Goal: Task Accomplishment & Management: Complete application form

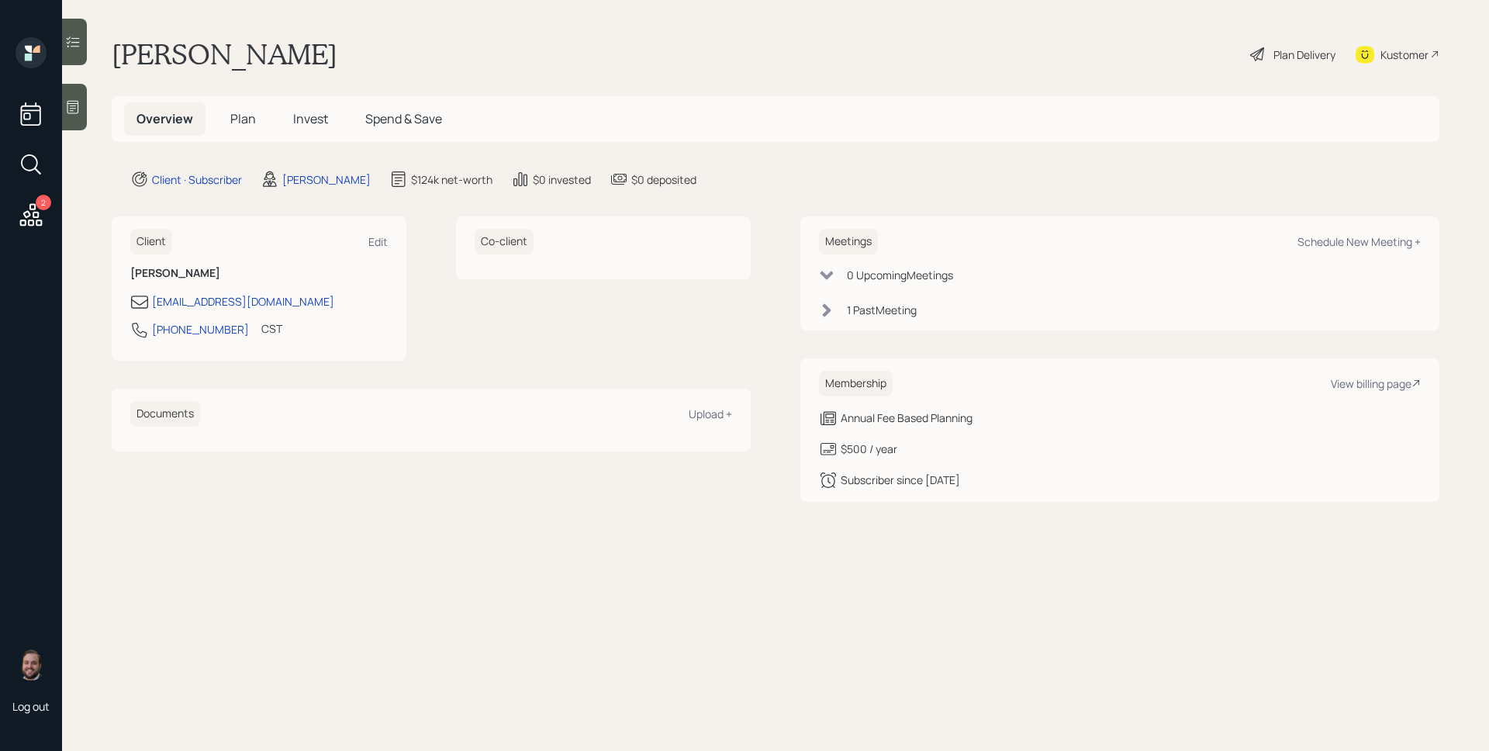
click at [261, 112] on h5 "Plan" at bounding box center [243, 118] width 50 height 33
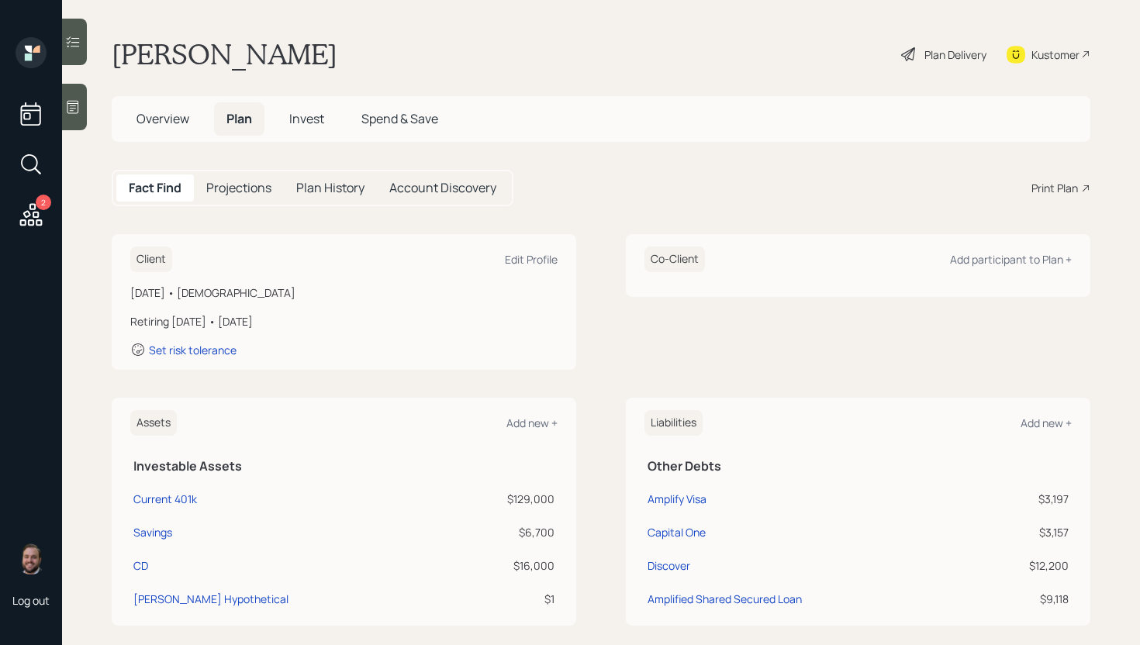
scroll to position [270, 0]
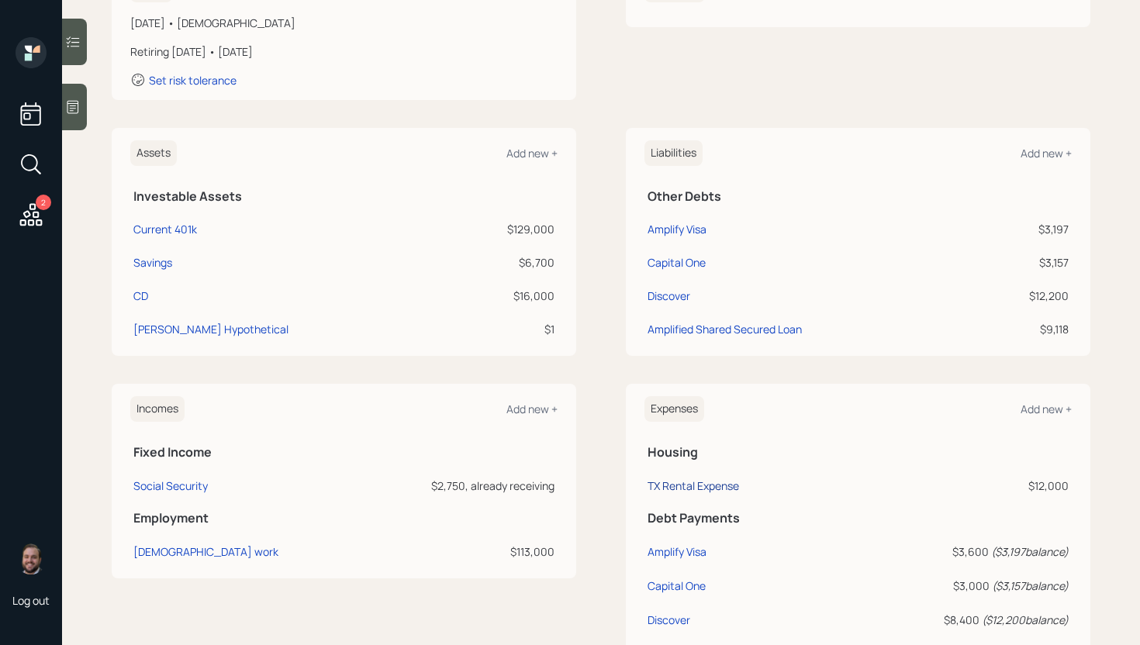
click at [713, 488] on div "TX Rental Expense" at bounding box center [692, 485] width 91 height 15
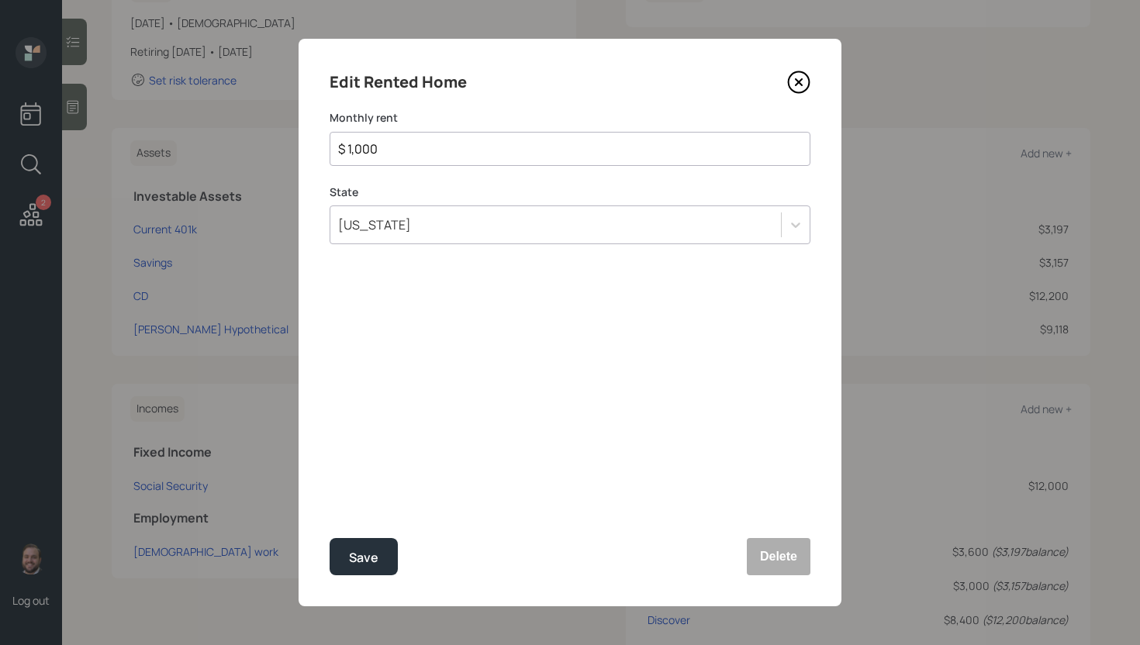
click at [437, 143] on input "$ 1,000" at bounding box center [564, 149] width 454 height 19
type input "$ 1,590"
click at [347, 560] on button "Save" at bounding box center [364, 556] width 68 height 37
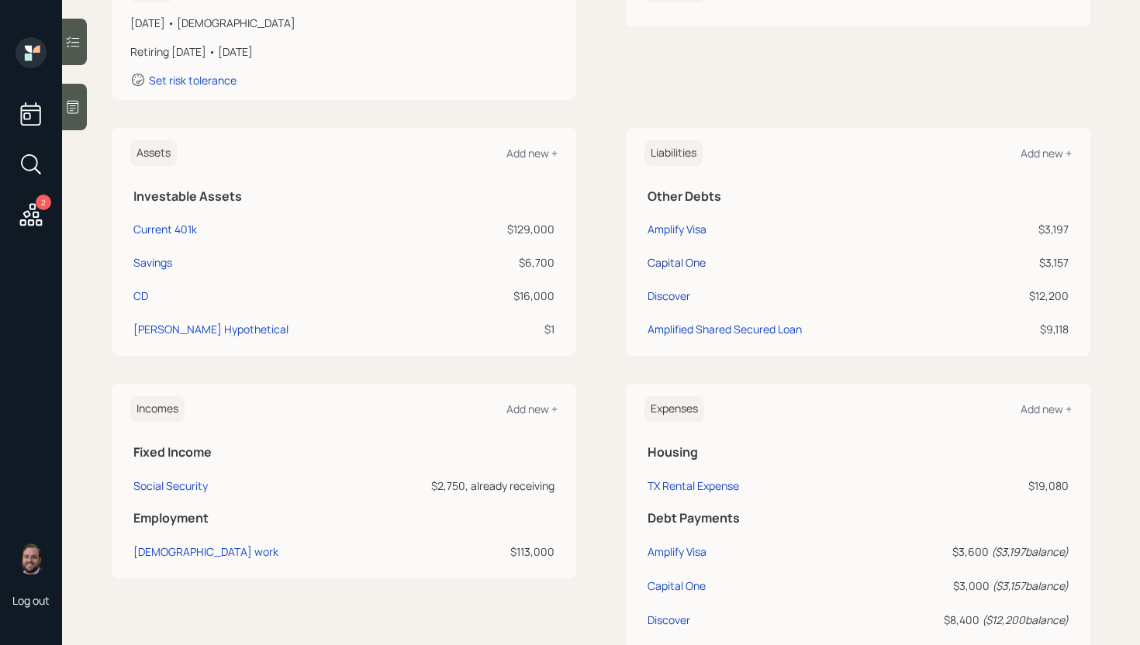
click at [675, 263] on div "Capital One" at bounding box center [676, 262] width 58 height 16
select select "credit_card"
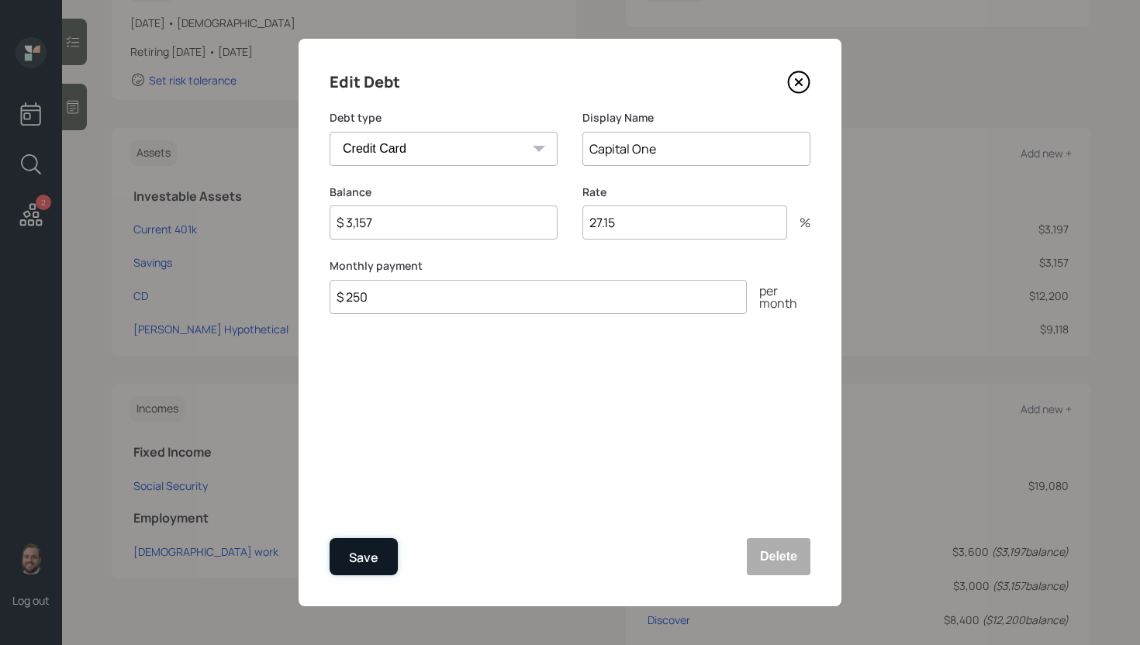
click at [384, 567] on button "Save" at bounding box center [364, 556] width 68 height 37
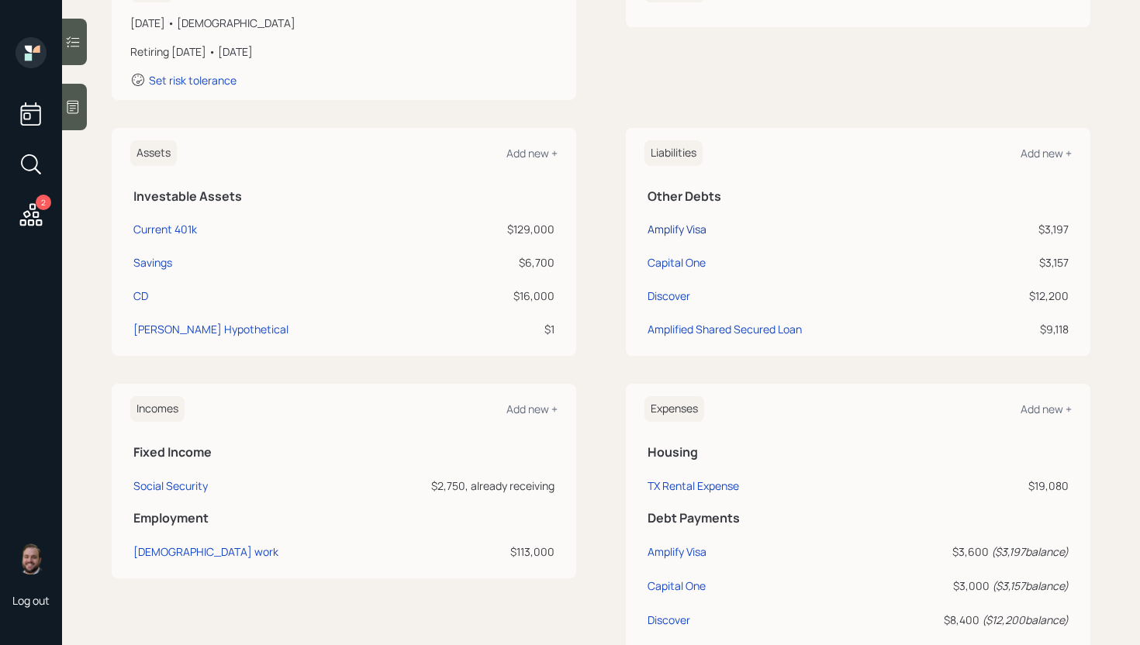
click at [689, 225] on div "Amplify Visa" at bounding box center [676, 229] width 59 height 16
select select "credit_card"
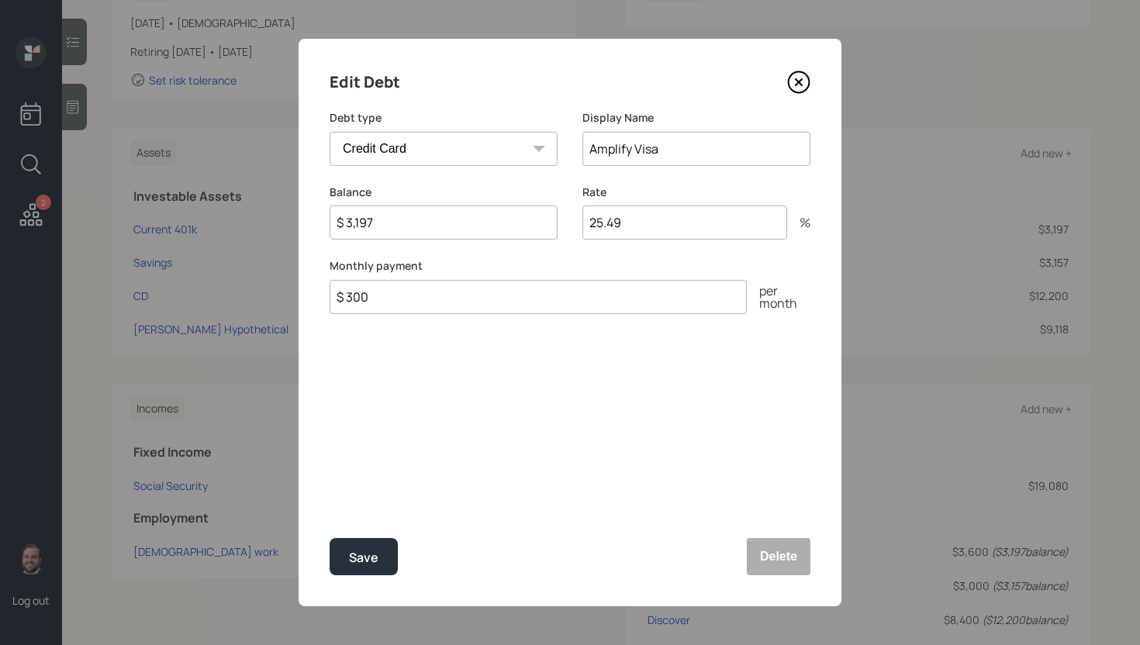
click at [506, 312] on input "$ 300" at bounding box center [538, 297] width 417 height 34
type input "$ 600"
click at [355, 556] on div "Save" at bounding box center [363, 557] width 29 height 21
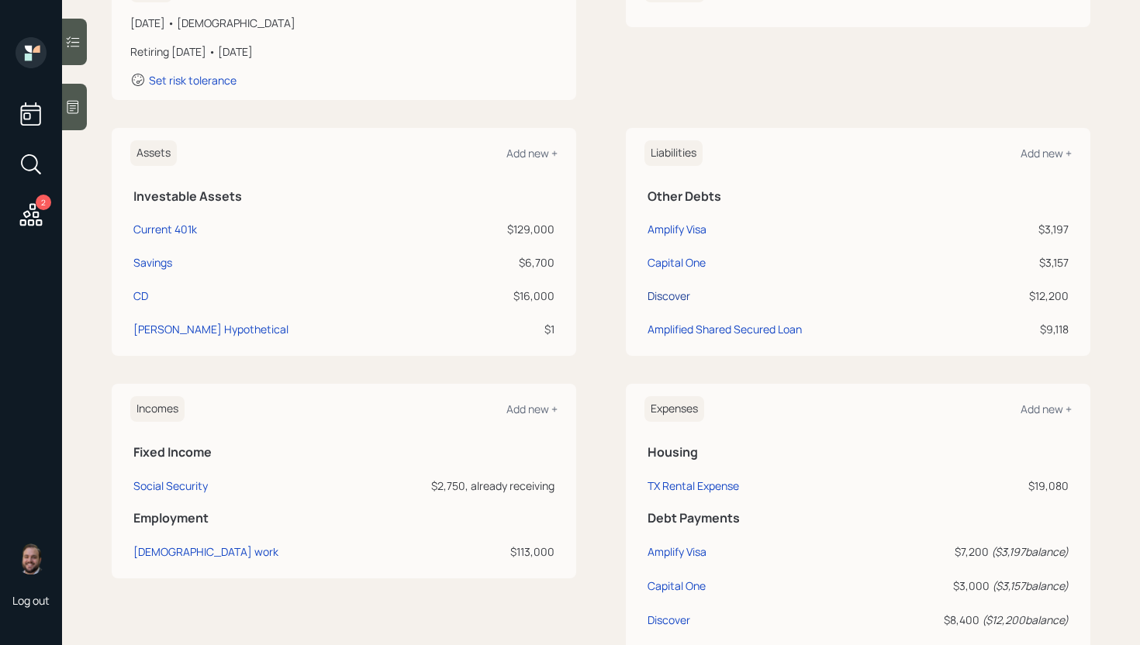
click at [664, 289] on div "Discover" at bounding box center [668, 296] width 43 height 16
select select "credit_card"
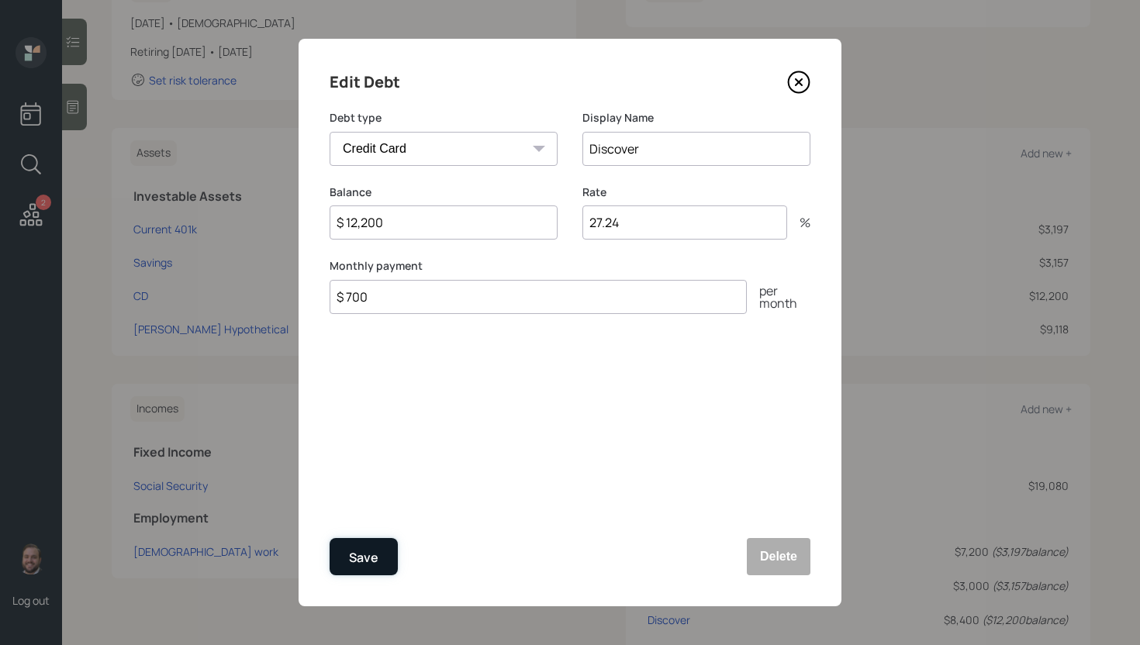
click at [378, 552] on div "Save" at bounding box center [363, 557] width 29 height 21
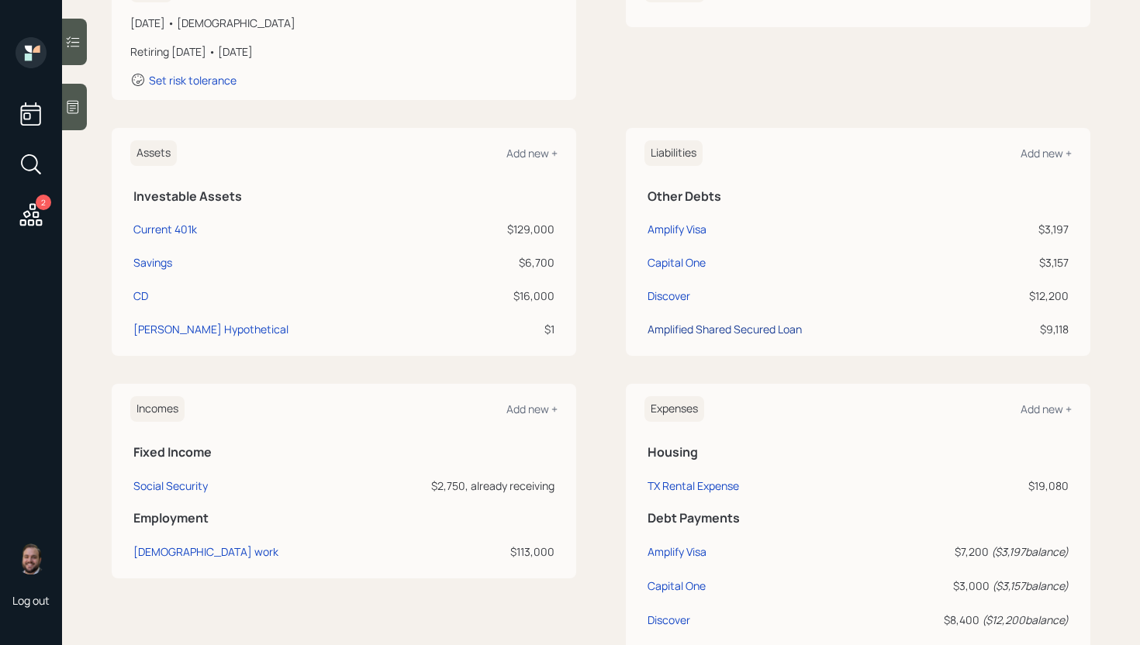
click at [711, 327] on div "Amplified Shared Secured Loan" at bounding box center [724, 329] width 154 height 16
select select "other"
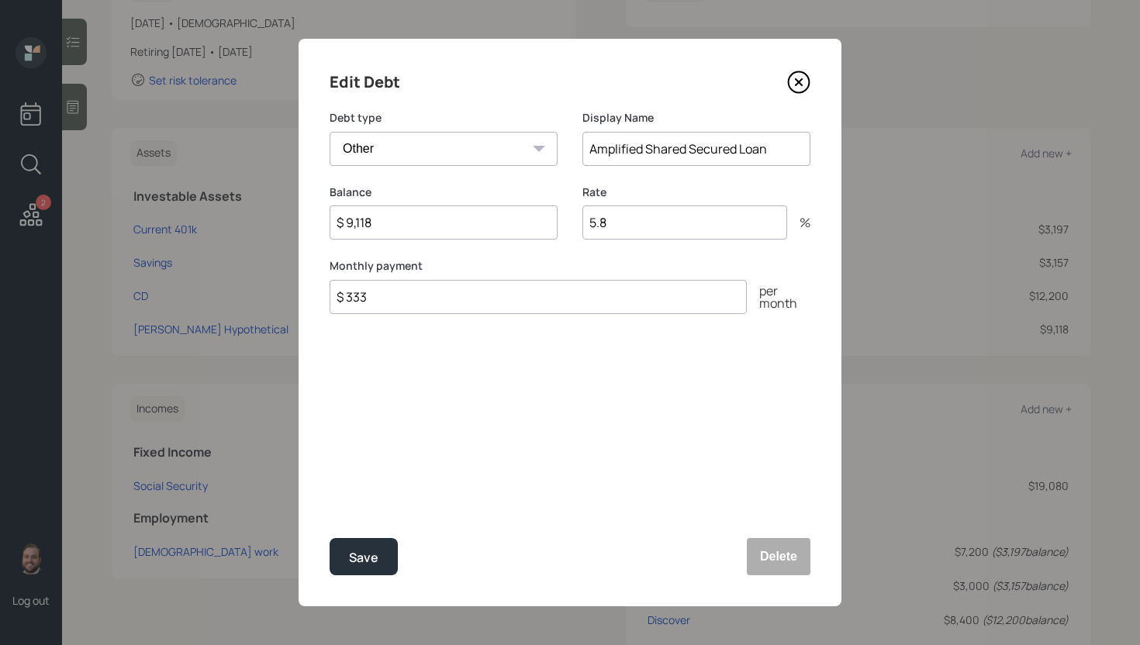
click at [401, 297] on input "$ 333" at bounding box center [538, 297] width 417 height 34
type input "$ 250"
click at [330, 538] on button "Save" at bounding box center [364, 556] width 68 height 37
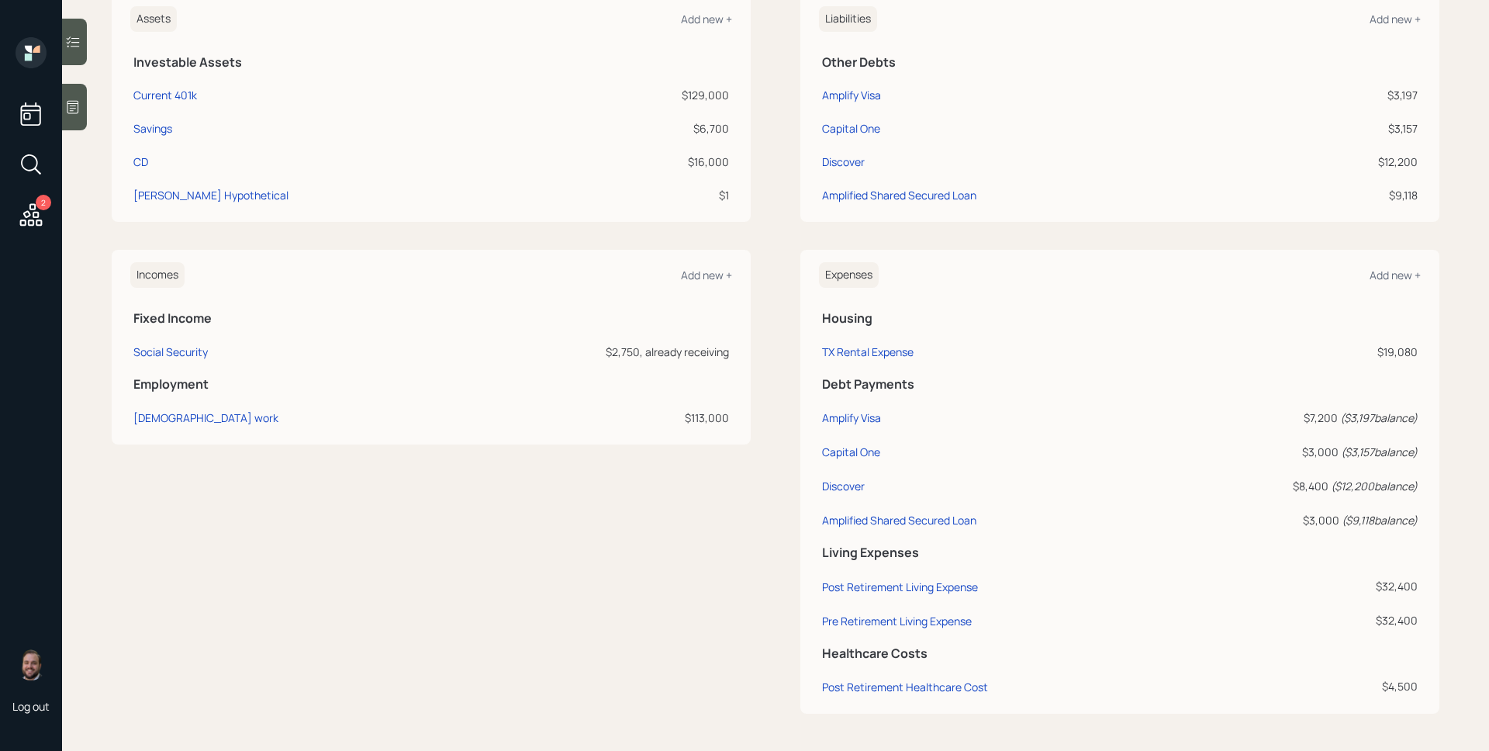
scroll to position [404, 0]
